Goal: Information Seeking & Learning: Compare options

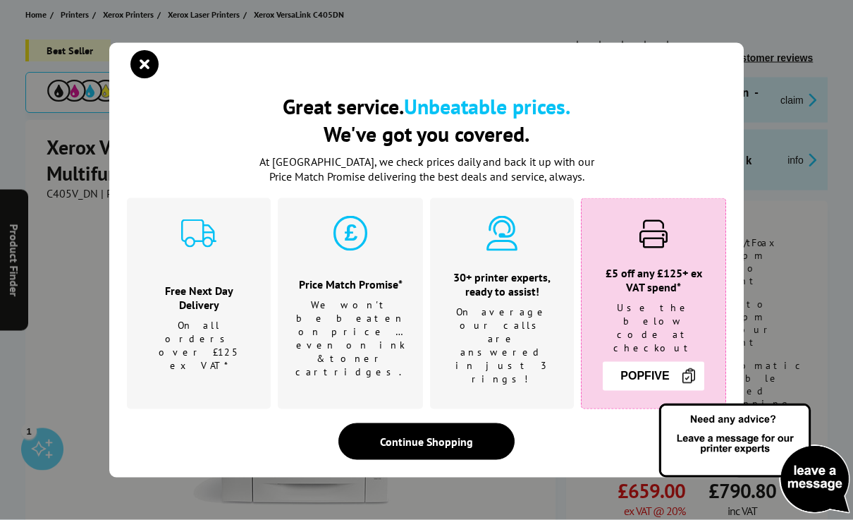
scroll to position [163, 0]
click at [142, 78] on icon "close modal" at bounding box center [144, 64] width 28 height 28
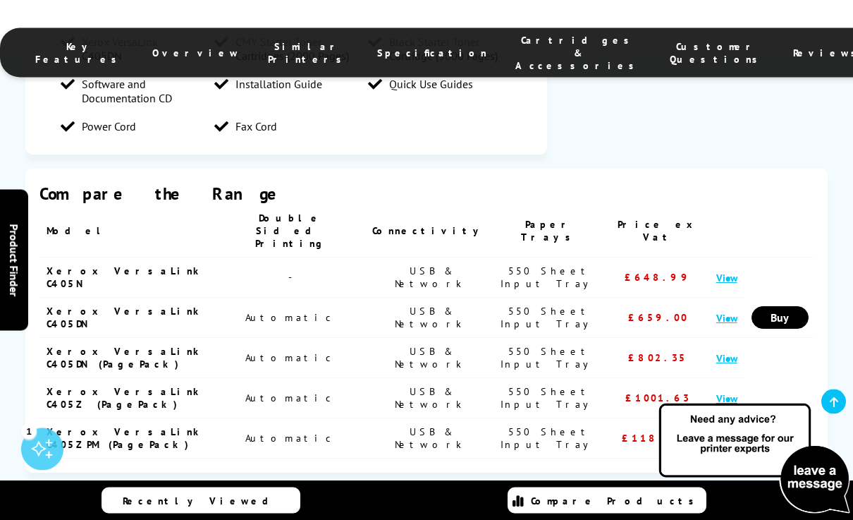
scroll to position [2051, 0]
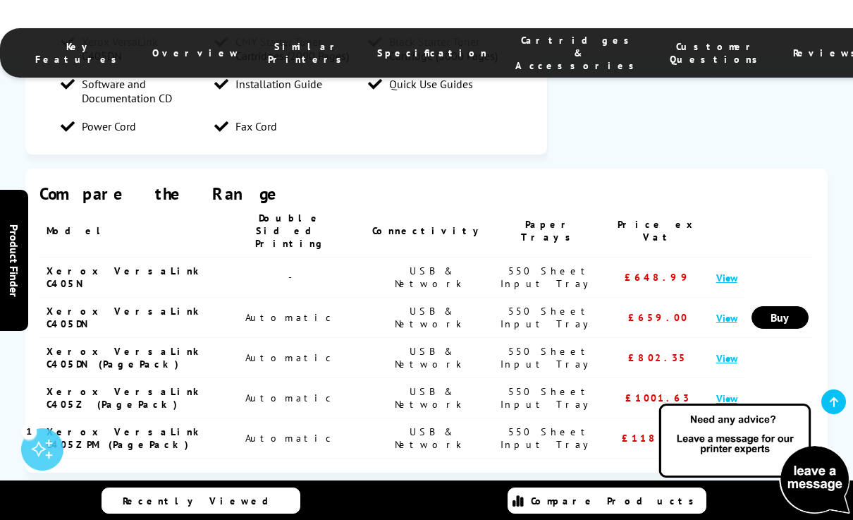
click at [716, 431] on link "View" at bounding box center [726, 437] width 21 height 13
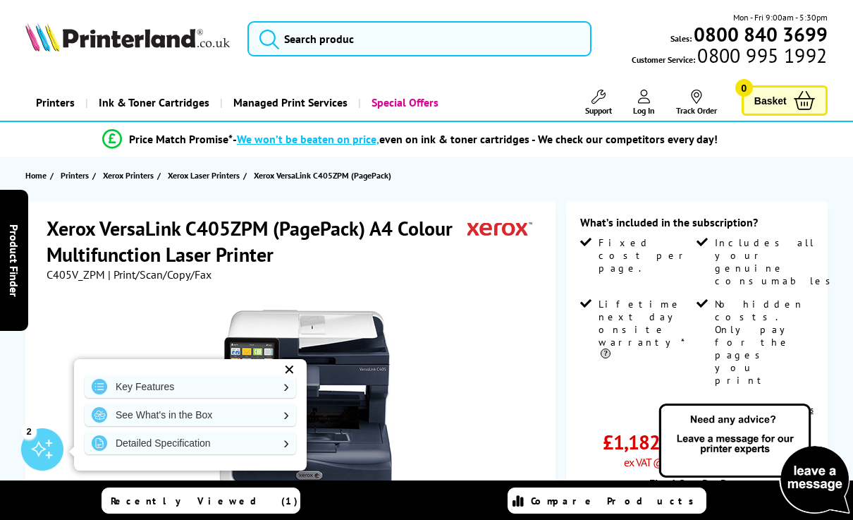
click at [199, 177] on span "Xerox Laser Printers" at bounding box center [204, 175] width 72 height 15
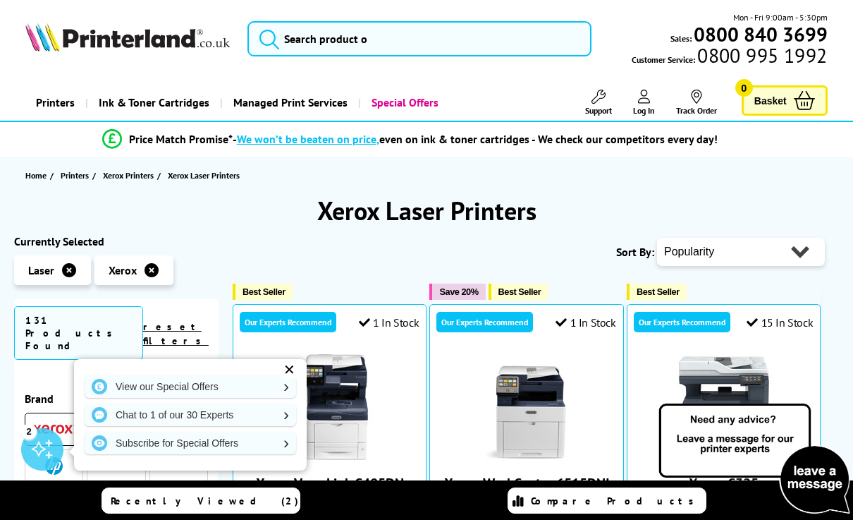
click at [687, 261] on select "Popularity Rating Price - Low to High Price - High to Low Running Costs - Low t…" at bounding box center [741, 252] width 168 height 28
select select "Price Descending"
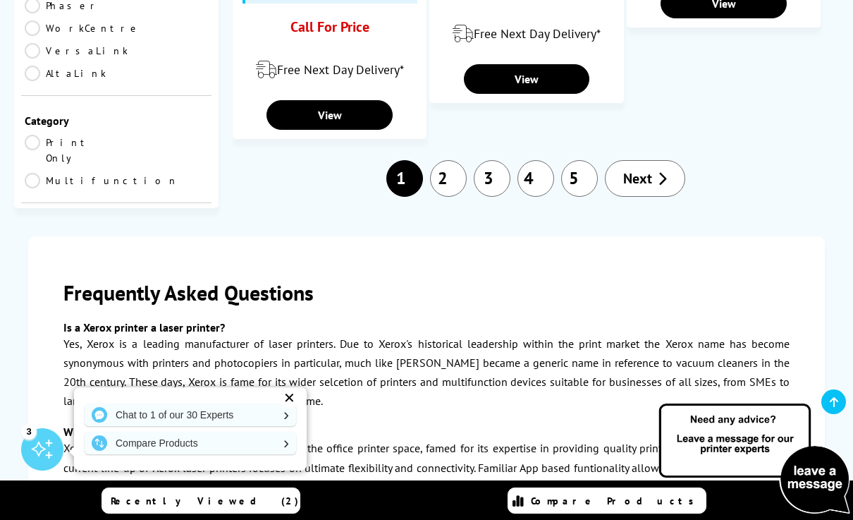
scroll to position [2075, 0]
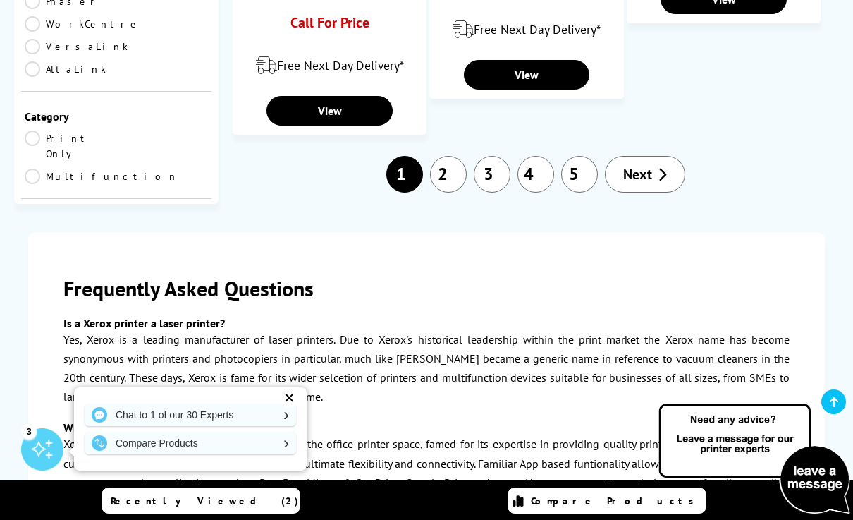
click at [450, 192] on link "2" at bounding box center [448, 174] width 37 height 37
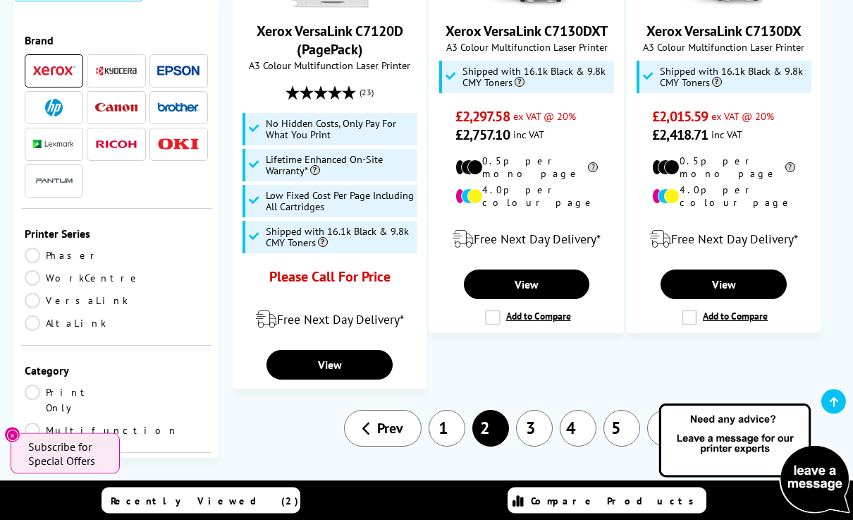
scroll to position [1946, 0]
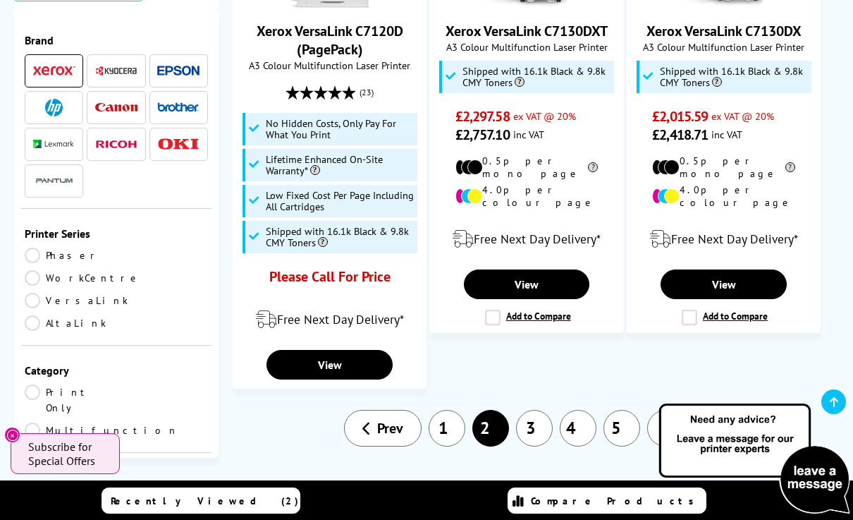
click at [694, 309] on label "Add to Compare" at bounding box center [725, 317] width 86 height 16
click at [0, 0] on input "Add to Compare" at bounding box center [0, 0] width 0 height 0
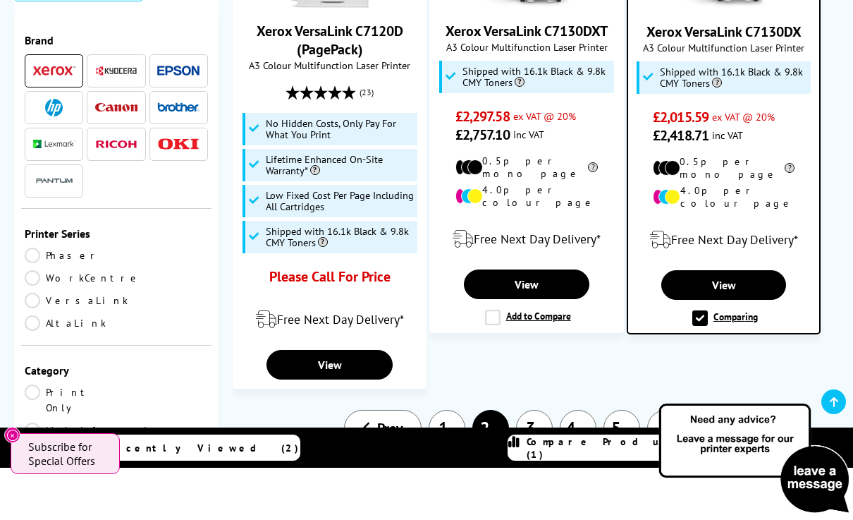
click at [496, 309] on label "Add to Compare" at bounding box center [528, 317] width 86 height 16
click at [0, 0] on input "Add to Compare" at bounding box center [0, 0] width 0 height 0
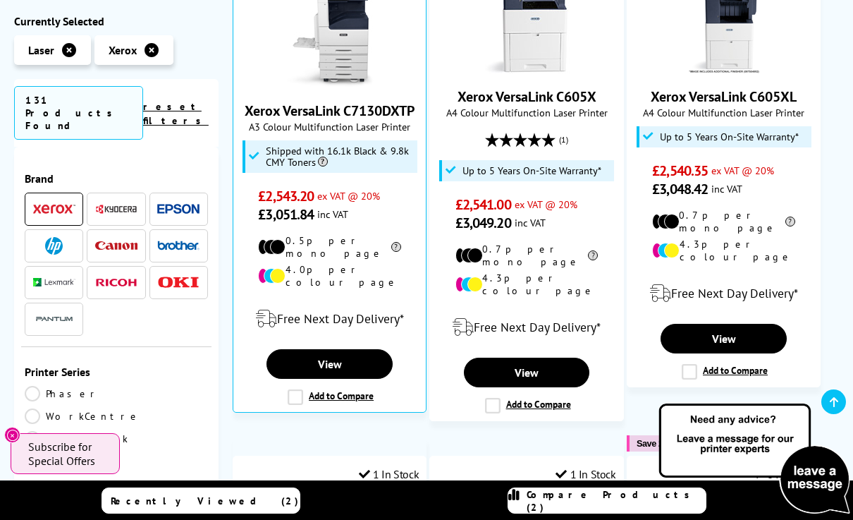
scroll to position [883, 0]
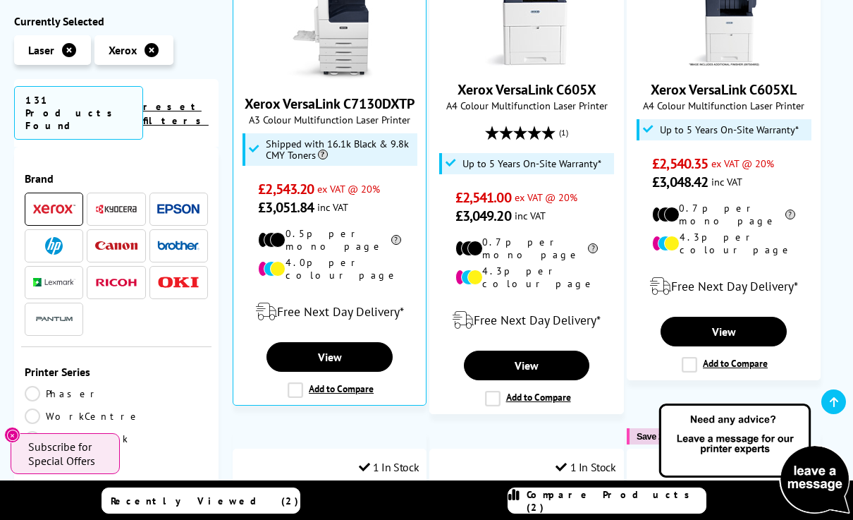
click at [300, 382] on label "Add to Compare" at bounding box center [331, 390] width 86 height 16
click at [0, 0] on input "Add to Compare" at bounding box center [0, 0] width 0 height 0
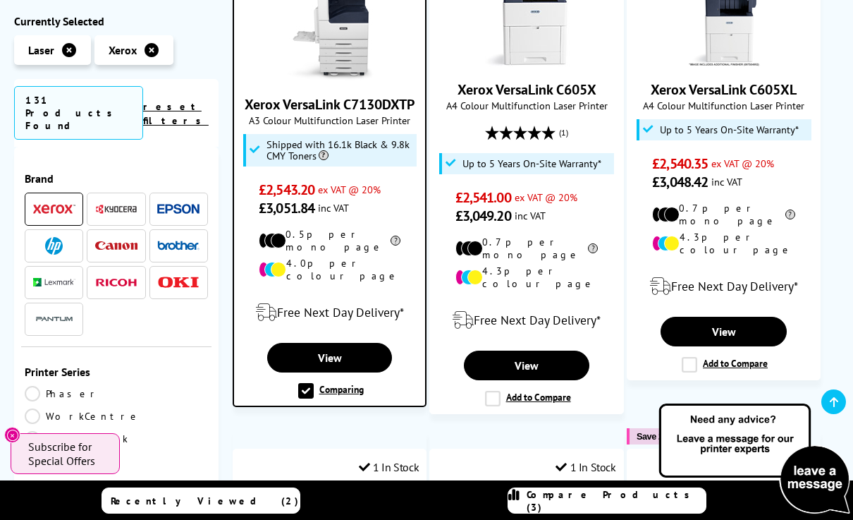
click at [614, 513] on span "Compare Products (3)" at bounding box center [616, 500] width 179 height 25
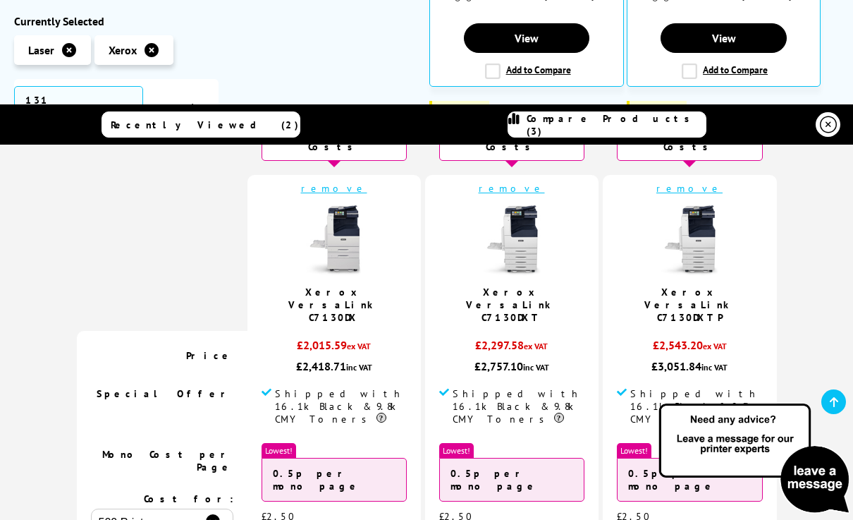
scroll to position [686, 0]
click at [645, 288] on link "Xerox VersaLink C7130DXTP" at bounding box center [689, 304] width 91 height 38
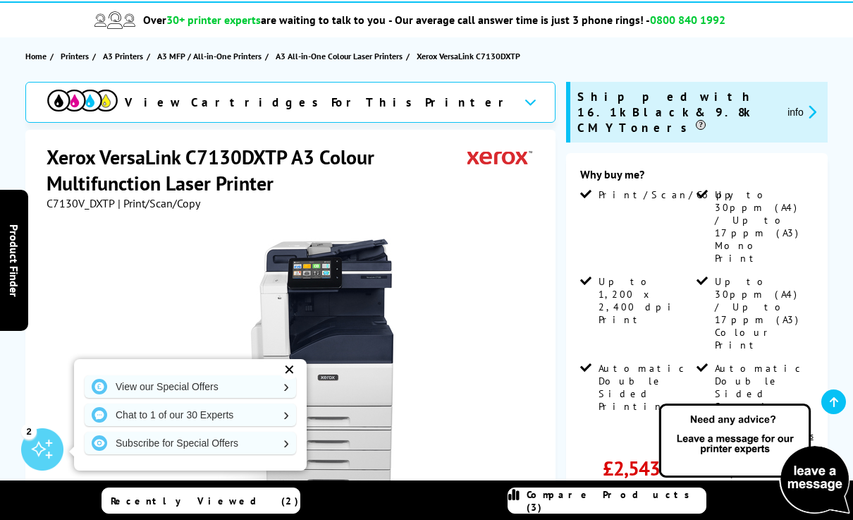
scroll to position [129, 0]
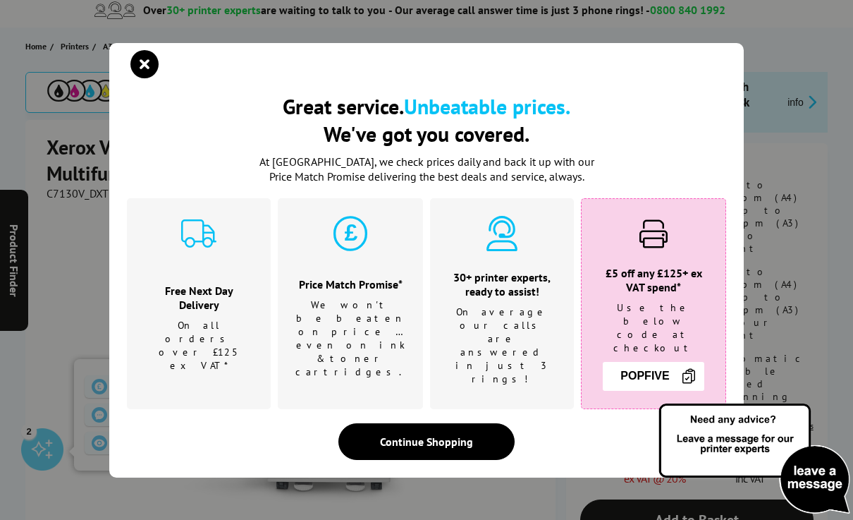
click at [146, 78] on icon "close modal" at bounding box center [144, 64] width 28 height 28
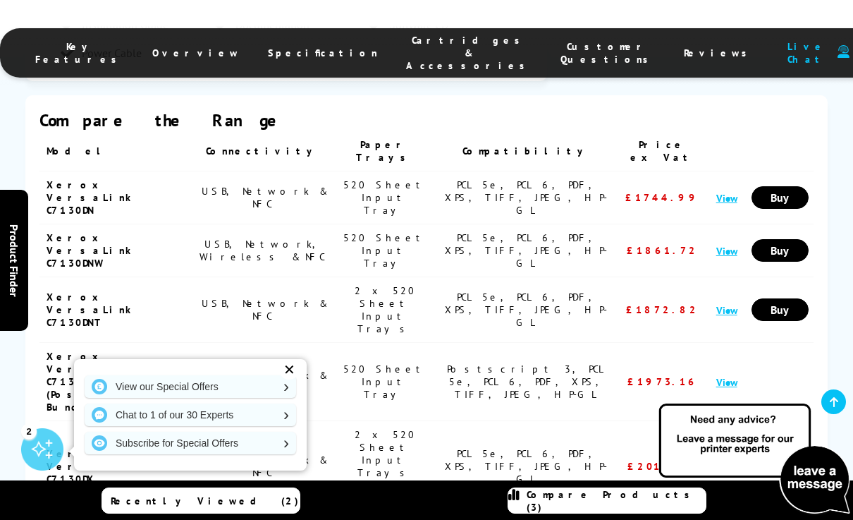
scroll to position [1614, 0]
click at [727, 376] on link "View" at bounding box center [726, 382] width 21 height 13
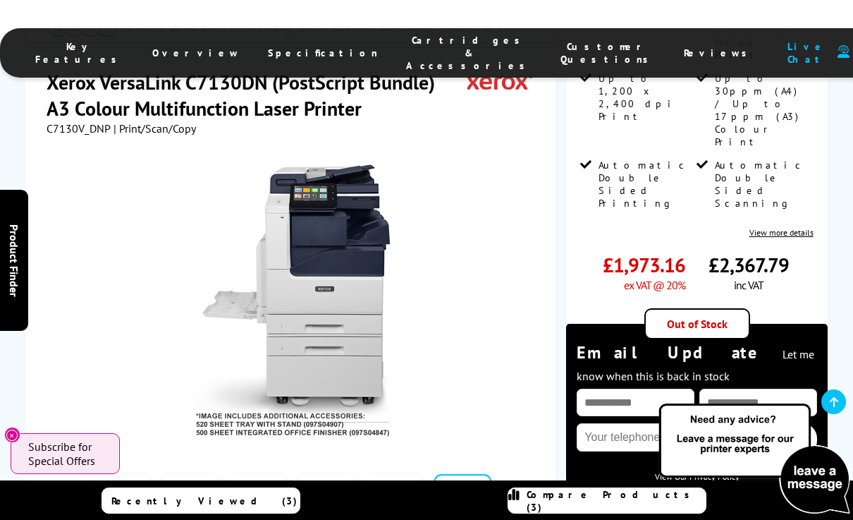
scroll to position [321, 0]
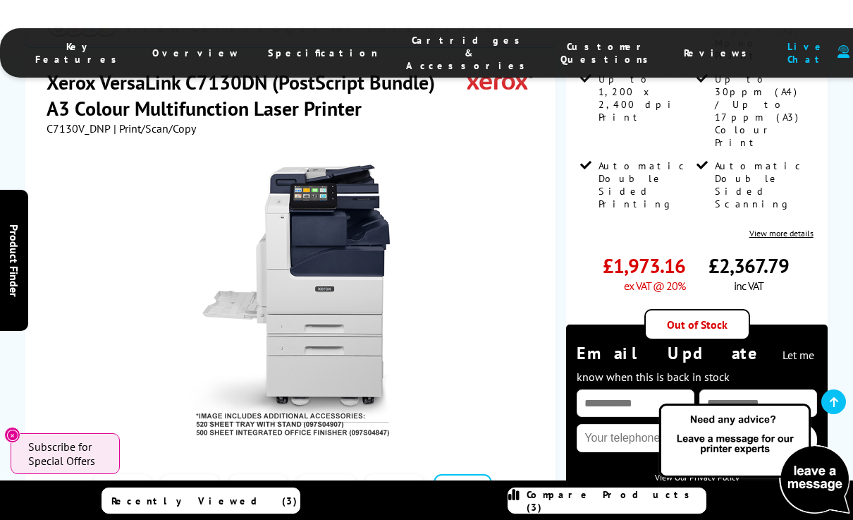
click at [144, 294] on div at bounding box center [292, 302] width 352 height 276
click at [139, 305] on div at bounding box center [292, 302] width 352 height 276
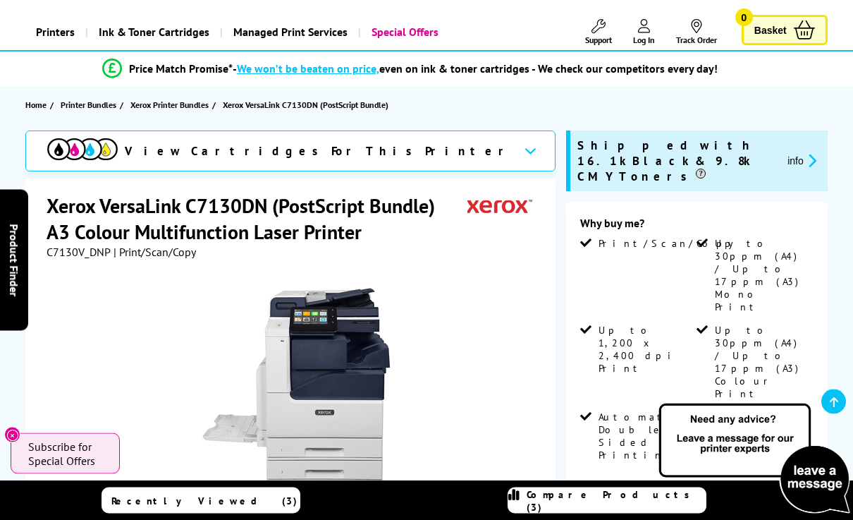
scroll to position [0, 0]
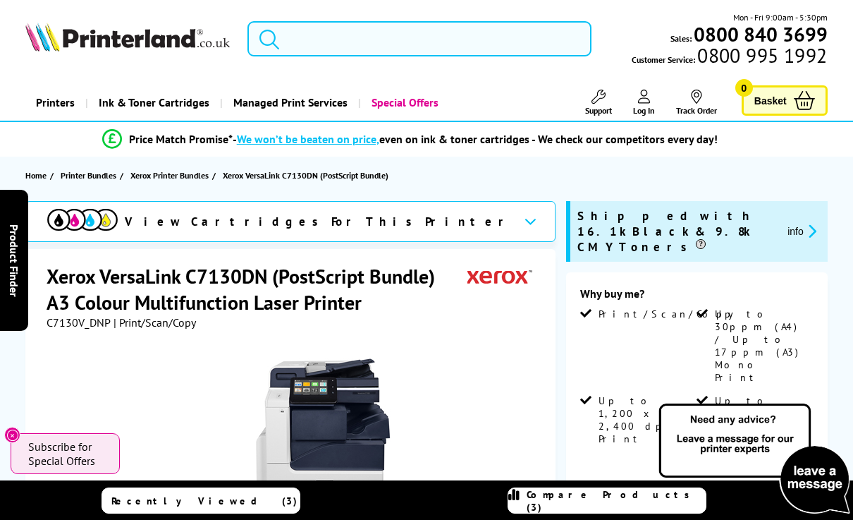
click at [288, 35] on input "search" at bounding box center [419, 38] width 344 height 35
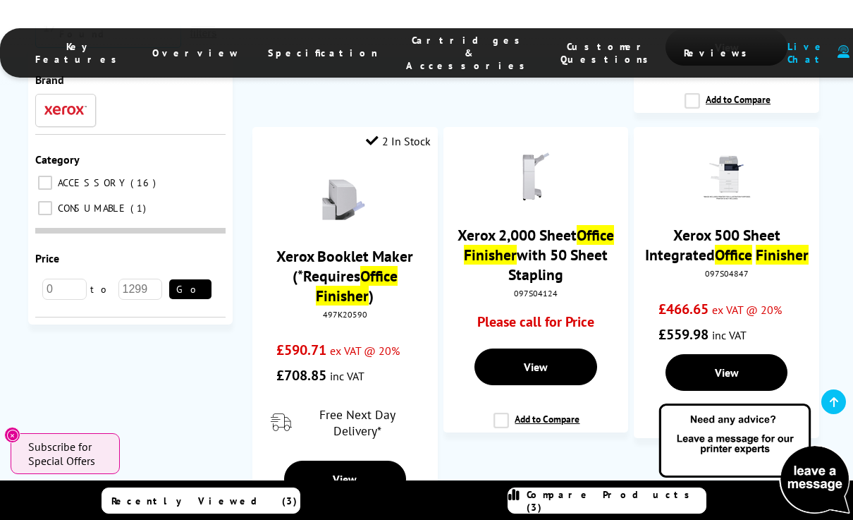
scroll to position [902, 0]
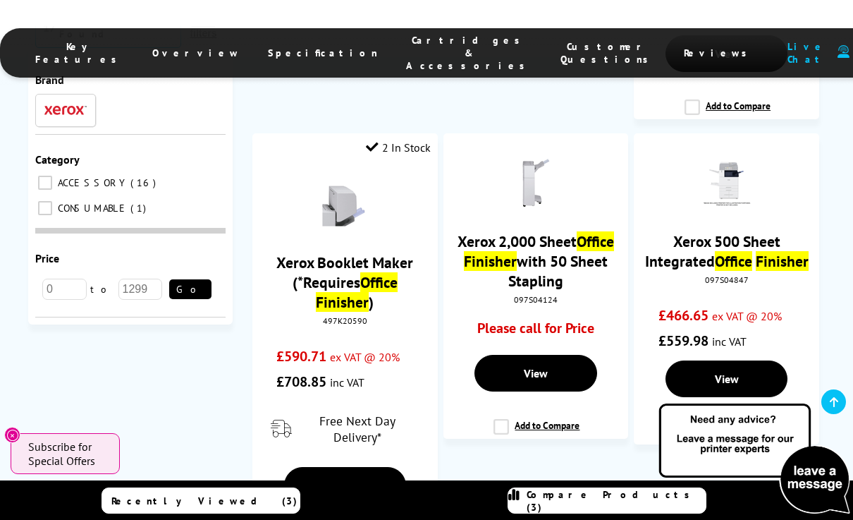
type input "office finisher"
click at [707, 271] on link "Xerox 500 Sheet Integrated Office Finisher" at bounding box center [727, 250] width 164 height 39
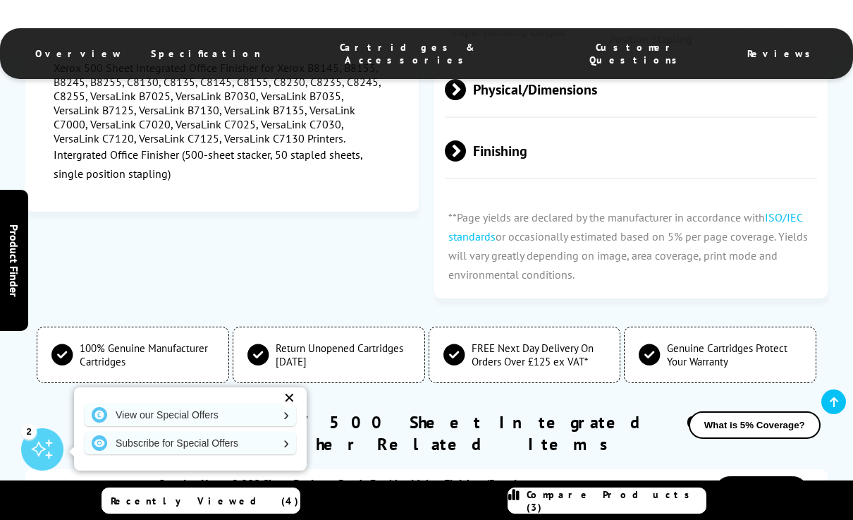
scroll to position [1491, 0]
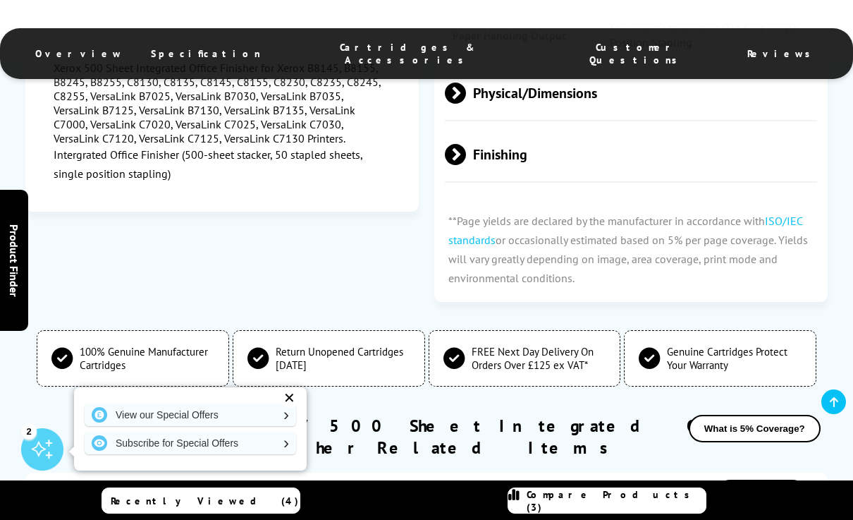
click at [466, 165] on span at bounding box center [466, 154] width 0 height 21
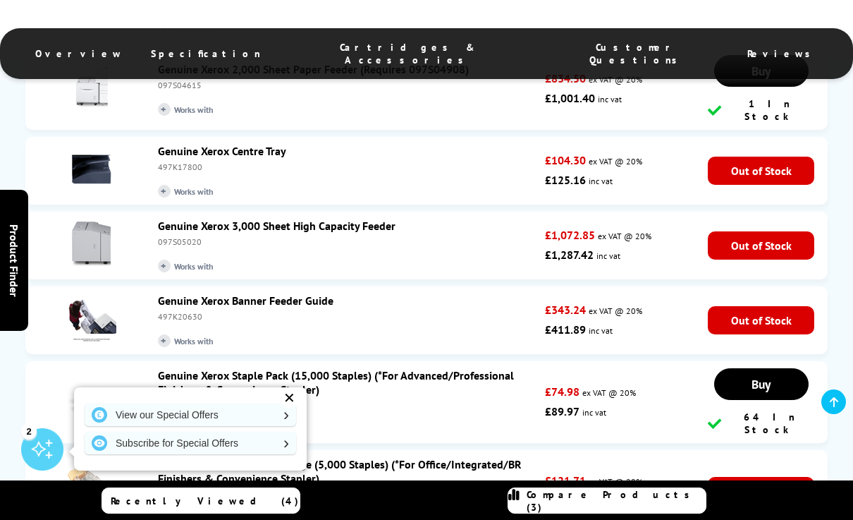
scroll to position [2545, 0]
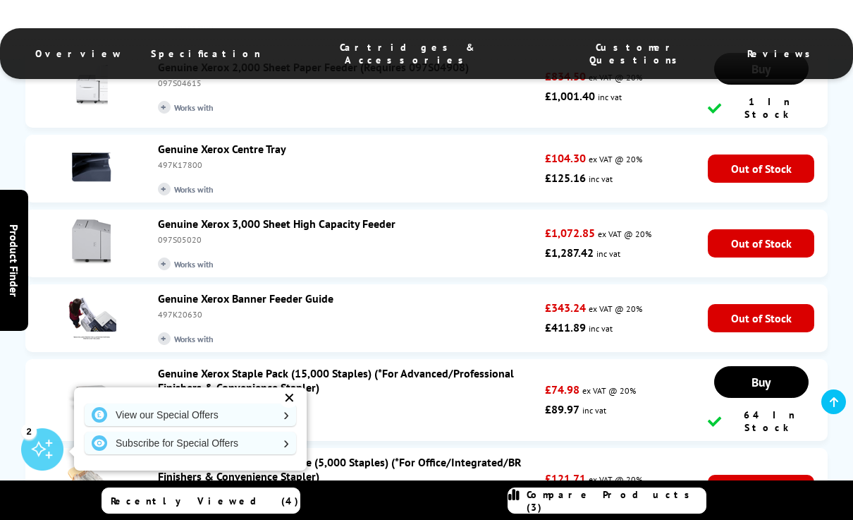
click at [82, 292] on img at bounding box center [91, 316] width 49 height 49
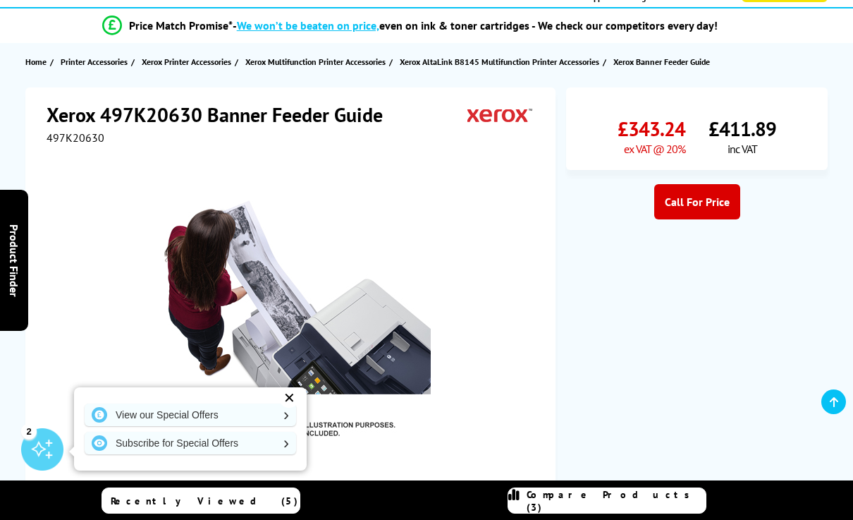
scroll to position [118, 0]
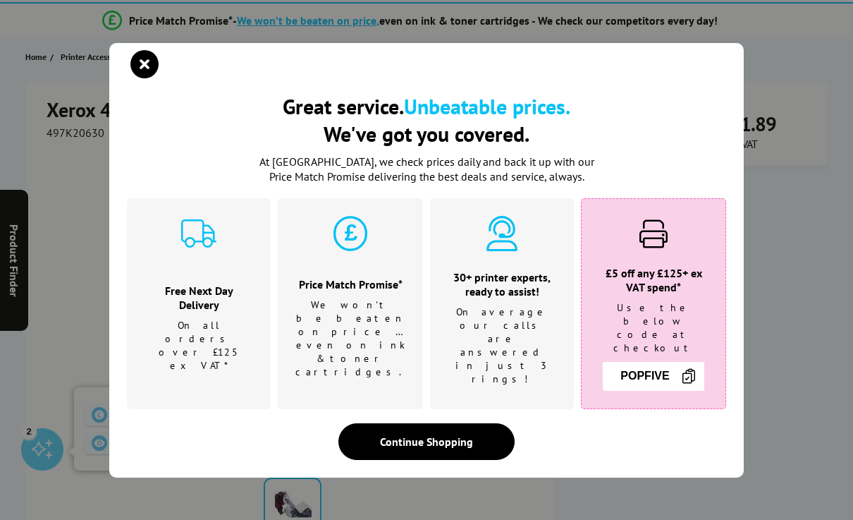
click at [141, 78] on icon "close modal" at bounding box center [144, 64] width 28 height 28
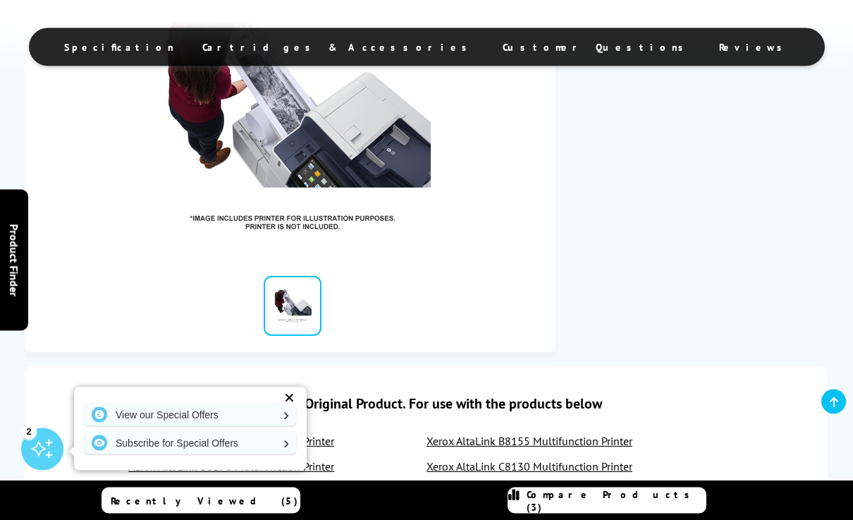
scroll to position [313, 0]
